Goal: Task Accomplishment & Management: Complete application form

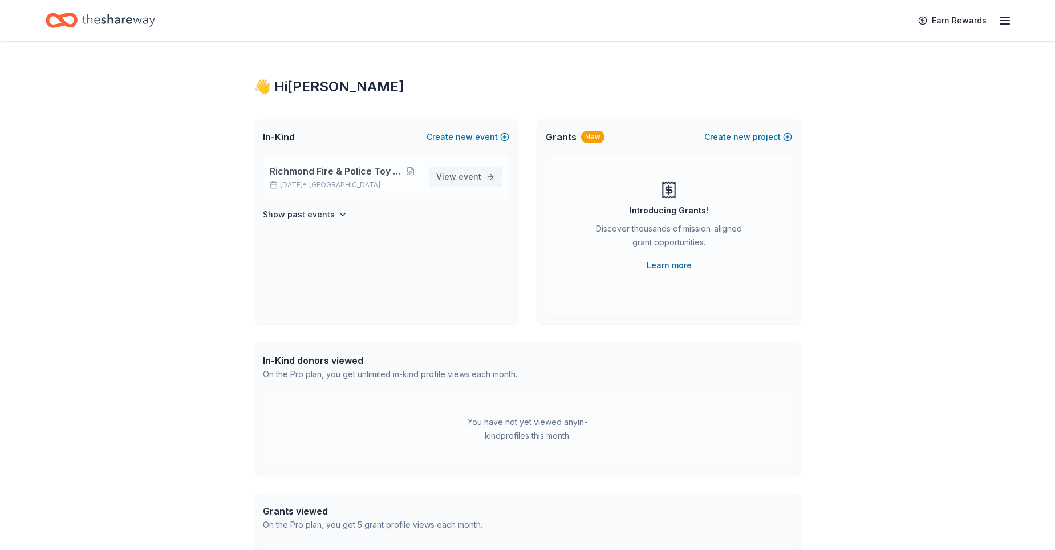
click at [454, 170] on span "View event" at bounding box center [458, 177] width 45 height 14
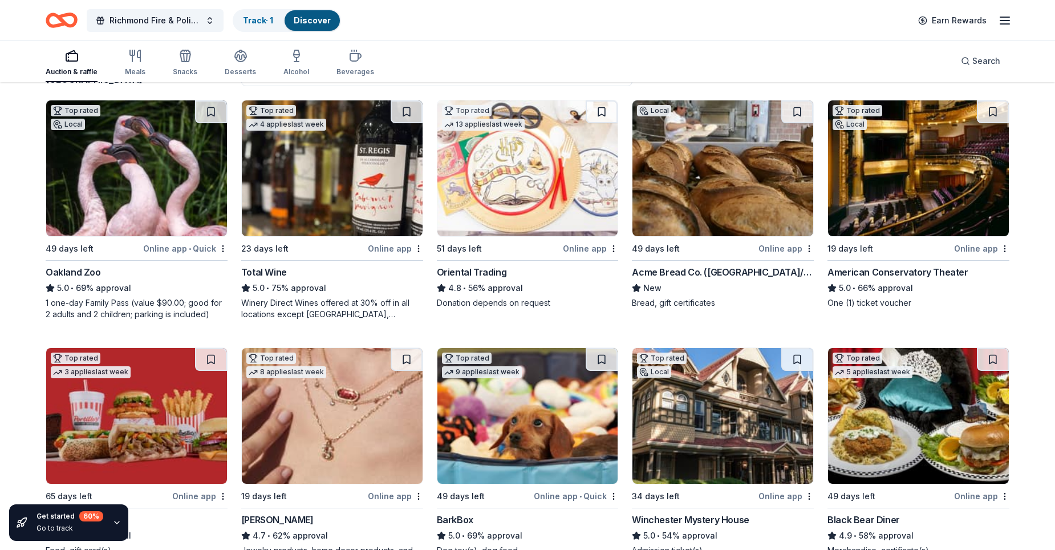
scroll to position [114, 0]
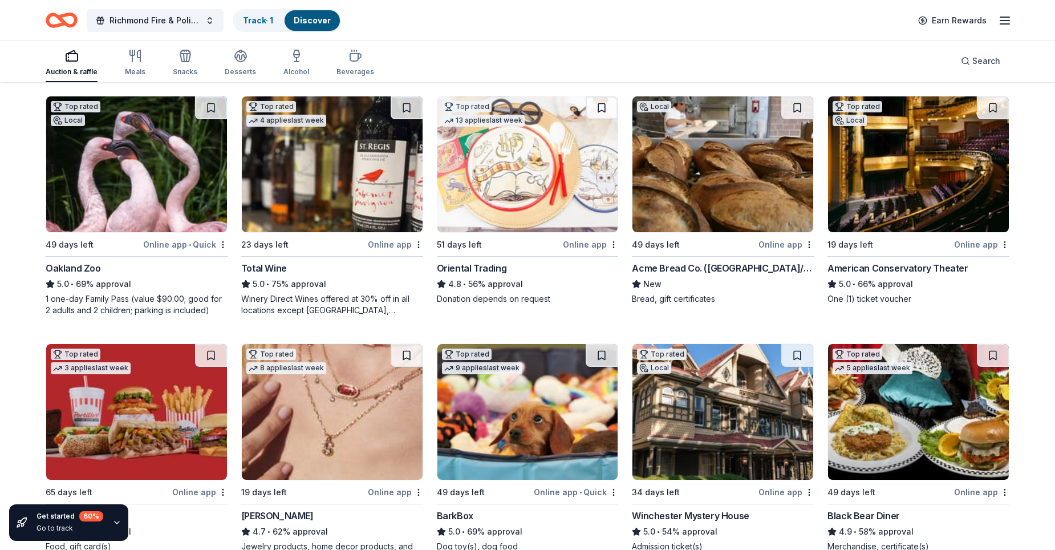
click at [780, 241] on div "Online app" at bounding box center [785, 244] width 55 height 14
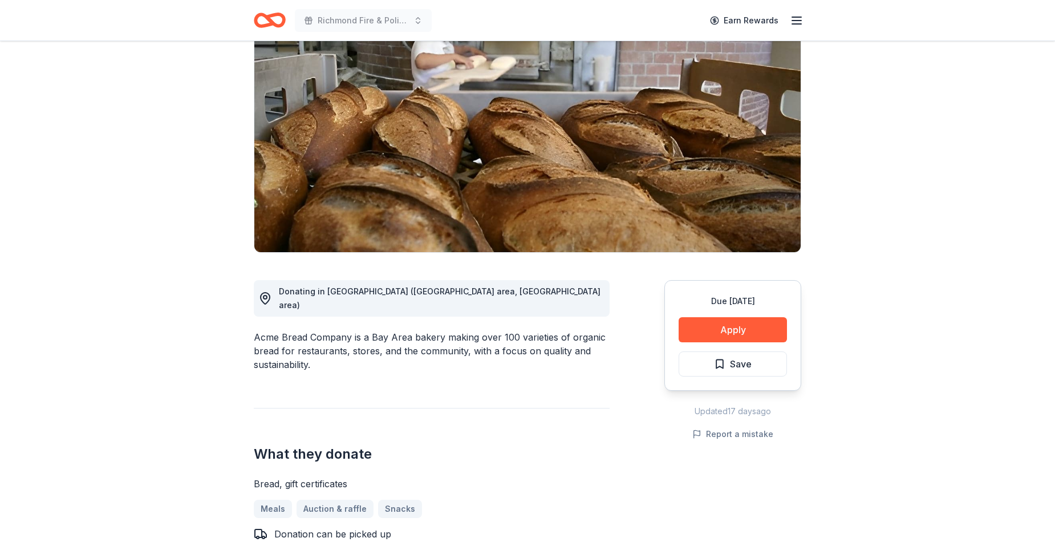
scroll to position [171, 0]
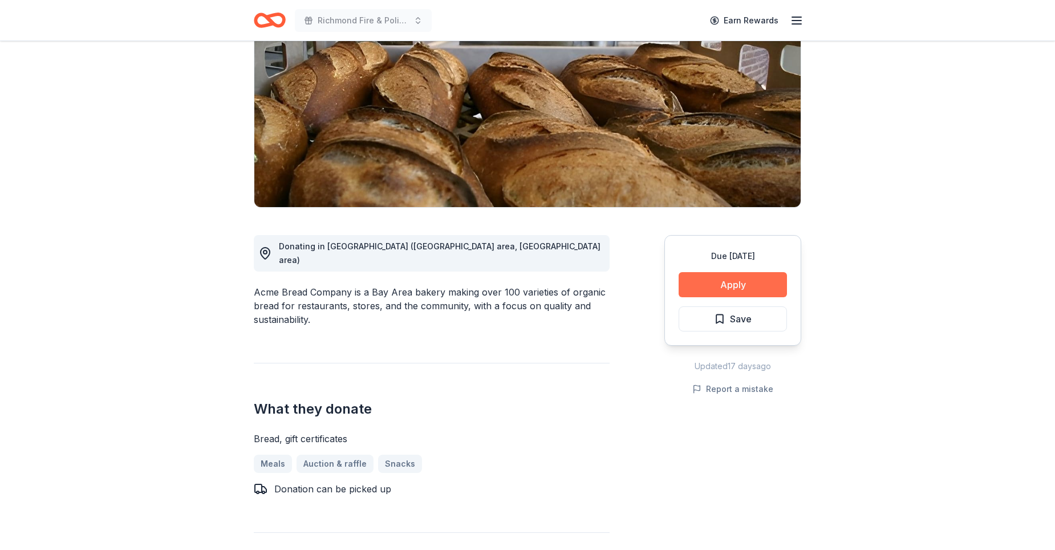
click at [750, 272] on button "Apply" at bounding box center [732, 284] width 108 height 25
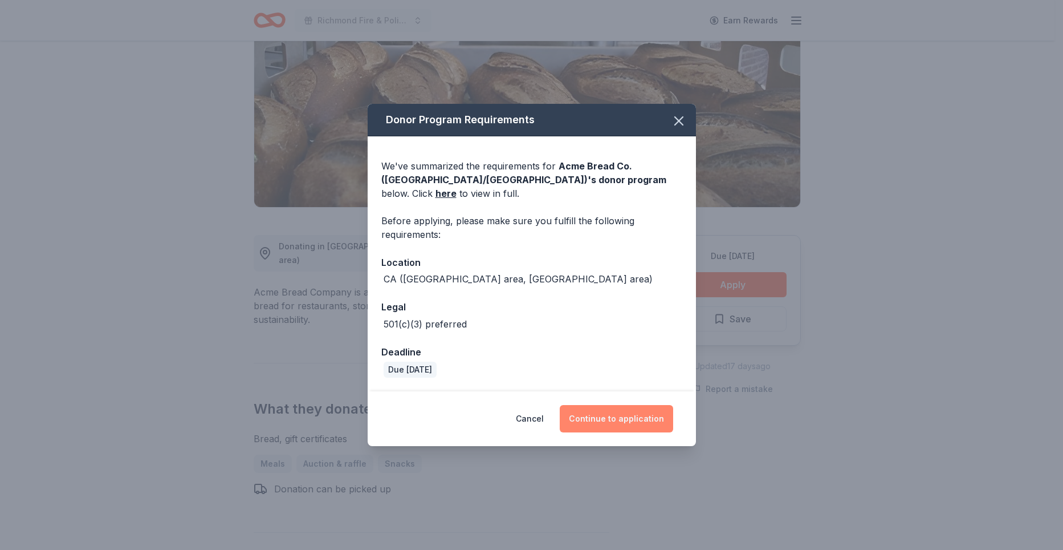
click at [617, 405] on button "Continue to application" at bounding box center [616, 418] width 113 height 27
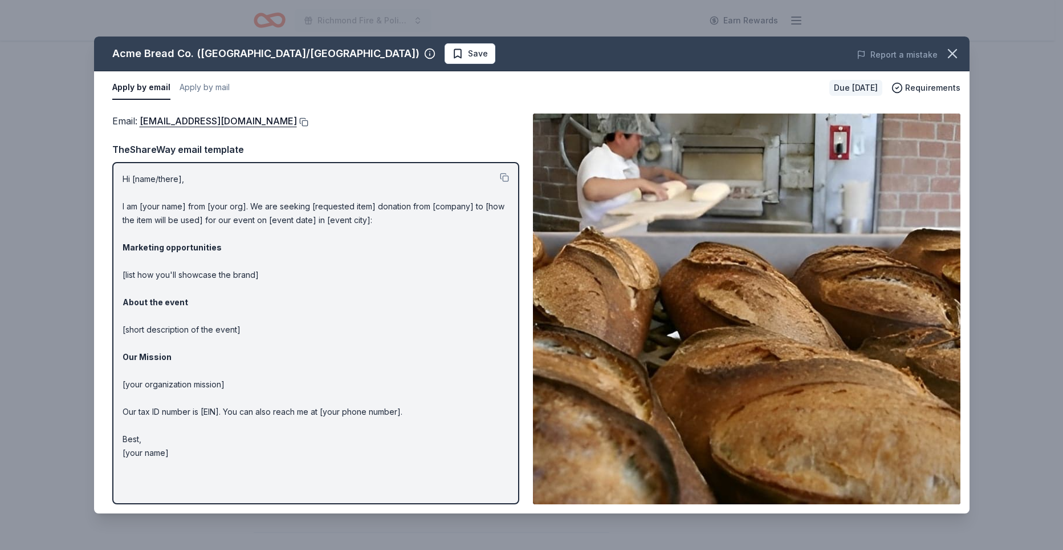
click at [307, 120] on button at bounding box center [302, 121] width 11 height 9
drag, startPoint x: 961, startPoint y: 57, endPoint x: 938, endPoint y: 56, distance: 23.4
click at [961, 57] on button "button" at bounding box center [952, 53] width 25 height 25
